Goal: Task Accomplishment & Management: Manage account settings

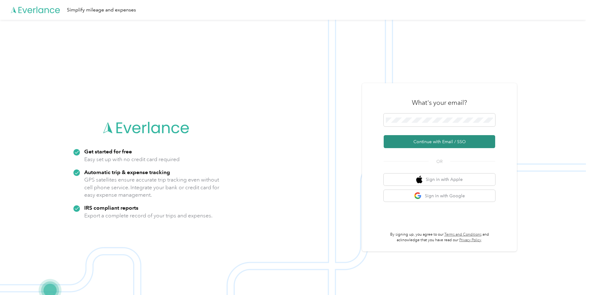
click at [419, 141] on button "Continue with Email / SSO" at bounding box center [439, 141] width 111 height 13
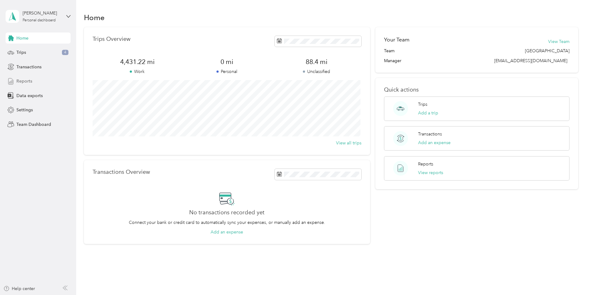
click at [25, 82] on span "Reports" at bounding box center [24, 81] width 16 height 7
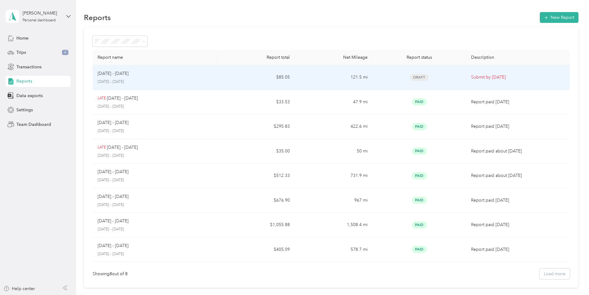
click at [114, 75] on p "[DATE] - [DATE]" at bounding box center [113, 73] width 31 height 7
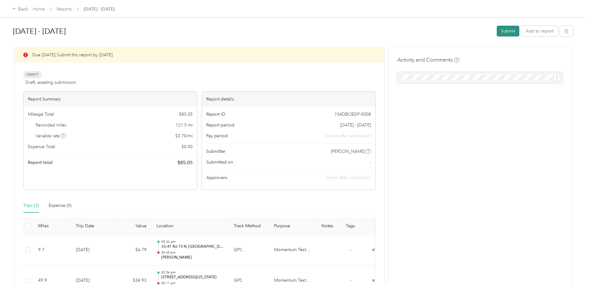
click at [508, 29] on button "Submit" at bounding box center [508, 31] width 23 height 11
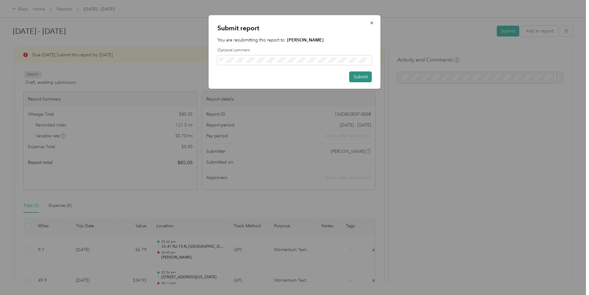
click at [365, 77] on button "Submit" at bounding box center [360, 77] width 23 height 11
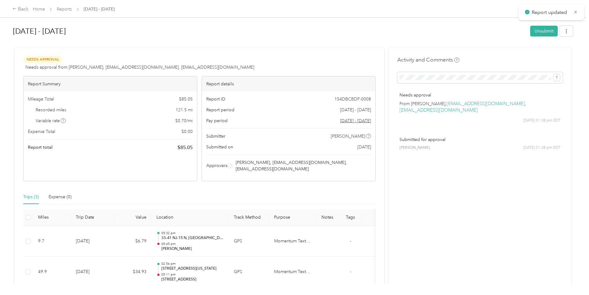
drag, startPoint x: 286, startPoint y: 58, endPoint x: 285, endPoint y: 24, distance: 33.2
click at [285, 24] on div "[DATE] - [DATE] Unsubmit Needs Approval Needs approval from [PERSON_NAME], [EMA…" at bounding box center [292, 180] width 561 height 317
click at [21, 9] on div "Back" at bounding box center [20, 9] width 16 height 7
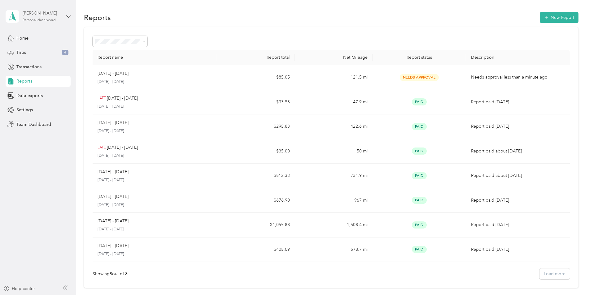
click at [56, 12] on div "[PERSON_NAME]" at bounding box center [42, 13] width 39 height 7
click at [31, 53] on div "Team dashboard" at bounding box center [71, 50] width 122 height 11
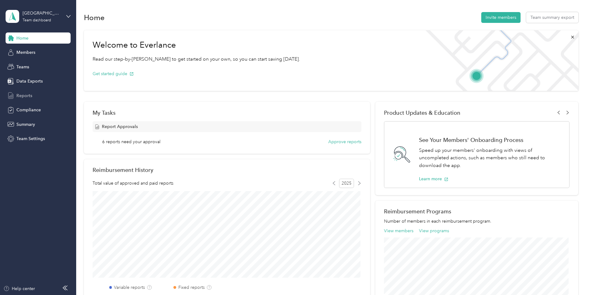
click at [22, 94] on span "Reports" at bounding box center [24, 96] width 16 height 7
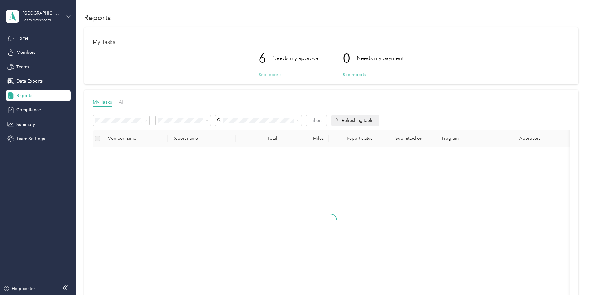
click at [266, 76] on button "See reports" at bounding box center [270, 75] width 23 height 7
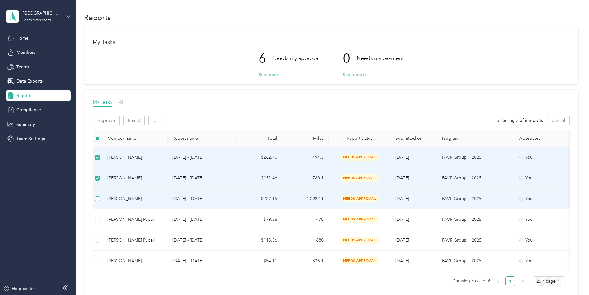
click at [97, 202] on label at bounding box center [97, 199] width 5 height 7
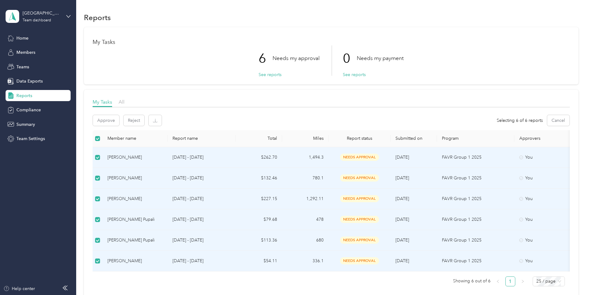
scroll to position [31, 0]
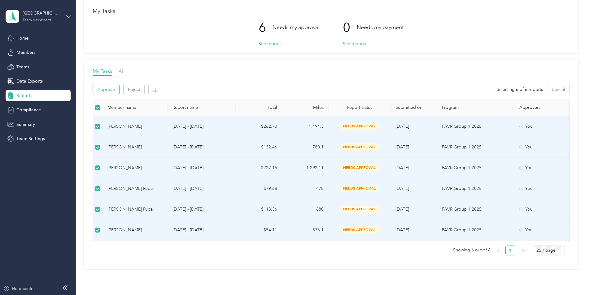
click at [109, 88] on button "Approve" at bounding box center [106, 89] width 26 height 11
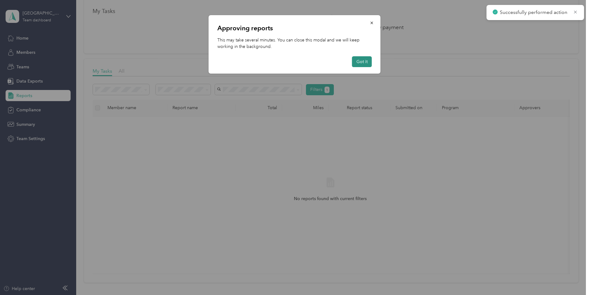
click at [368, 59] on button "Got it" at bounding box center [362, 61] width 20 height 11
